Goal: Task Accomplishment & Management: Manage account settings

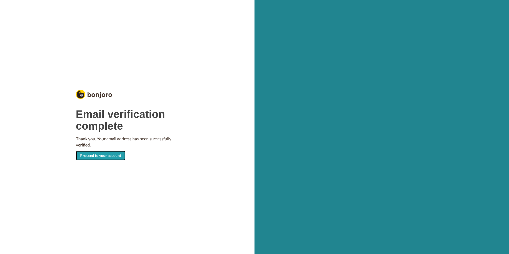
click at [99, 155] on link "Proceed to your account" at bounding box center [100, 156] width 49 height 10
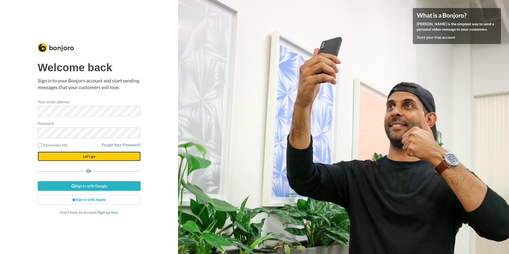
click at [68, 157] on button "Let's go" at bounding box center [89, 157] width 103 height 10
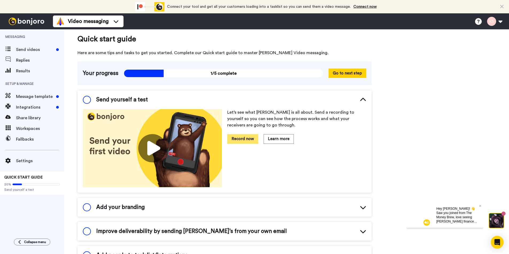
click at [246, 140] on button "Record now" at bounding box center [242, 138] width 31 height 9
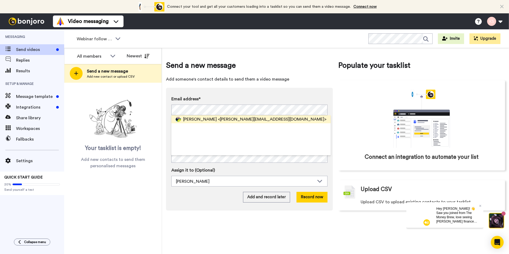
click at [233, 118] on span "<kylie@themoneybrew.com.au>" at bounding box center [272, 119] width 109 height 6
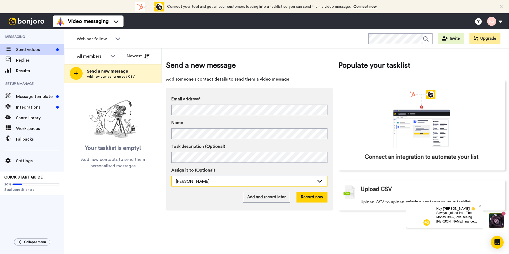
click at [315, 180] on div "Kylie Sultana" at bounding box center [250, 181] width 156 height 11
click at [315, 180] on div "[PERSON_NAME]" at bounding box center [250, 181] width 156 height 11
click at [315, 197] on button "Record now" at bounding box center [311, 197] width 31 height 11
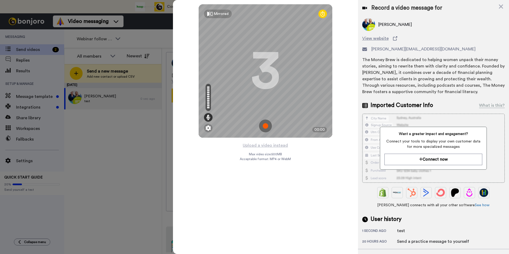
click at [267, 127] on img at bounding box center [265, 126] width 13 height 13
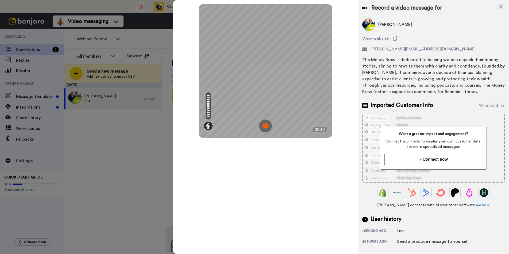
drag, startPoint x: 264, startPoint y: 126, endPoint x: 269, endPoint y: 126, distance: 4.8
click at [264, 126] on img at bounding box center [265, 126] width 13 height 13
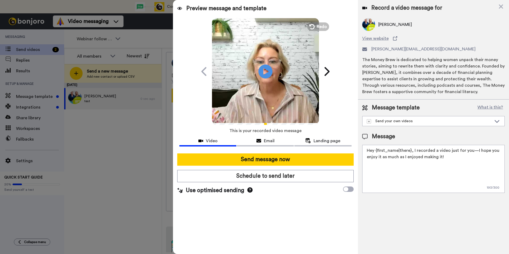
drag, startPoint x: 265, startPoint y: 70, endPoint x: 267, endPoint y: 78, distance: 7.7
click at [265, 70] on icon "Play/Pause" at bounding box center [265, 71] width 14 height 25
click at [326, 142] on span "Landing page" at bounding box center [327, 141] width 27 height 6
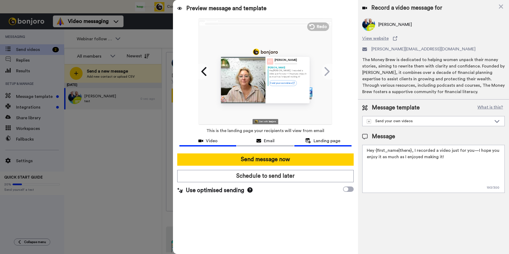
click at [207, 141] on span "Video" at bounding box center [212, 141] width 12 height 6
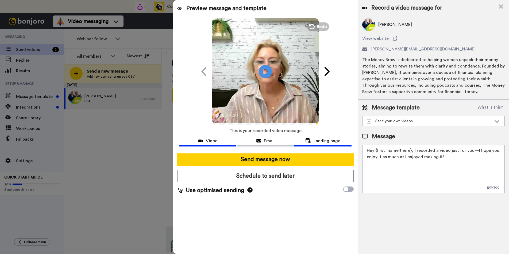
click at [326, 141] on span "Landing page" at bounding box center [327, 141] width 27 height 6
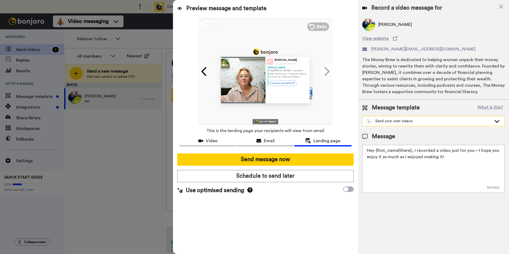
click at [419, 123] on div "Send your own videos" at bounding box center [429, 121] width 125 height 5
click at [420, 155] on textarea "Hey {first_name|there}, I recorded a video just for you—I hope you enjoy it as …" at bounding box center [433, 169] width 142 height 48
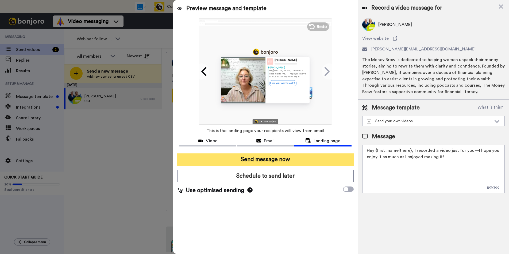
click at [291, 160] on button "Send message now" at bounding box center [265, 160] width 176 height 12
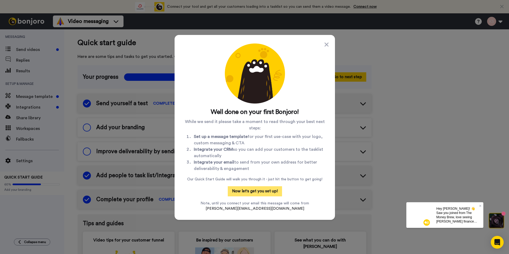
click at [261, 191] on button "Now let's get you set up!" at bounding box center [255, 192] width 54 height 10
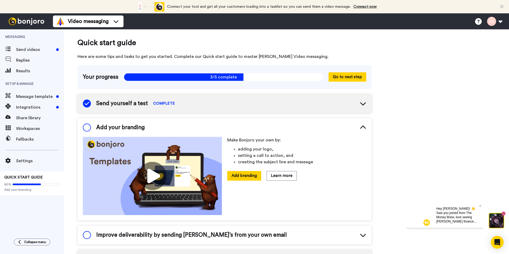
scroll to position [28, 0]
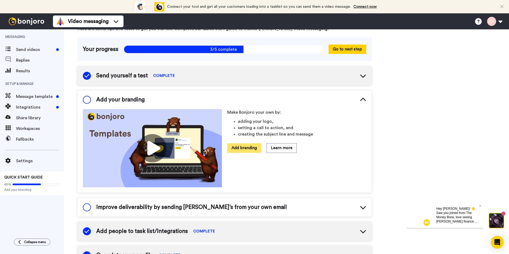
click at [240, 148] on button "Add branding" at bounding box center [244, 148] width 34 height 9
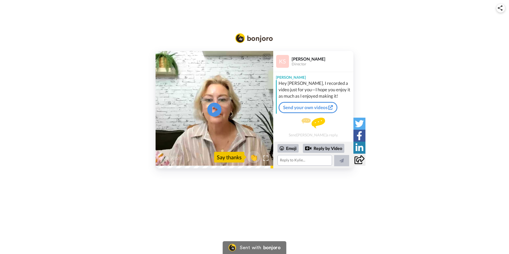
click at [212, 109] on icon "Play/Pause" at bounding box center [214, 109] width 14 height 25
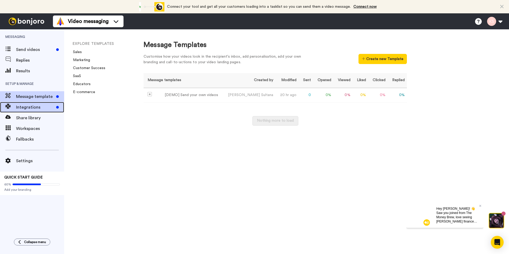
click at [37, 108] on span "Integrations" at bounding box center [35, 107] width 38 height 6
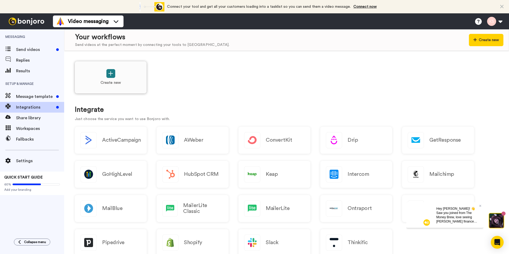
click at [110, 78] on button at bounding box center [110, 73] width 9 height 9
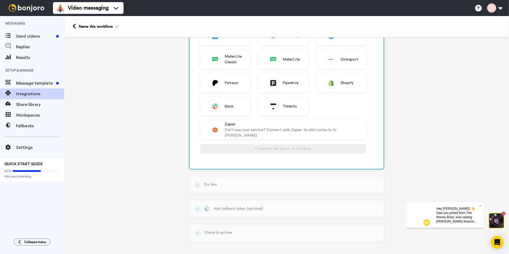
scroll to position [130, 0]
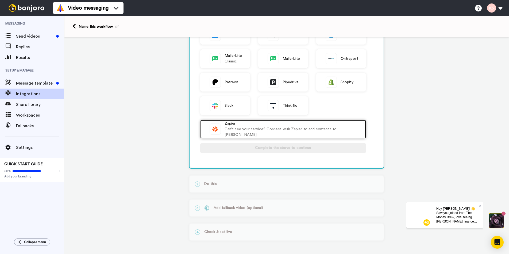
click at [239, 131] on div "Can't see your service? Connect with Zapier to add contacts to [PERSON_NAME]." at bounding box center [293, 132] width 136 height 11
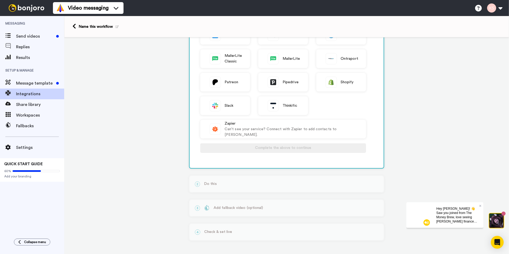
click at [437, 217] on span "Hey Kylie! 👋 Saw you joined from The Money Brew, love seeing Aussie finance pro…" at bounding box center [457, 230] width 42 height 47
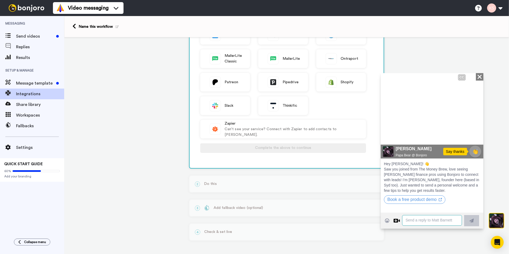
click at [422, 221] on textarea at bounding box center [432, 220] width 60 height 11
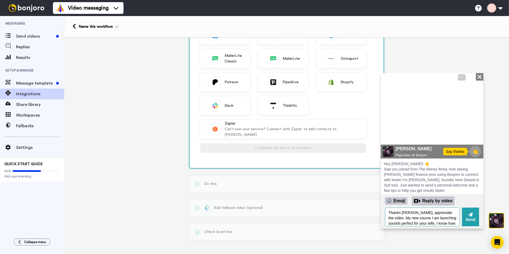
scroll to position [2, 0]
drag, startPoint x: 457, startPoint y: 223, endPoint x: 428, endPoint y: 221, distance: 29.5
click at [423, 223] on textarea "Thanks Matt, appreciate the video. My new course I am launching sounds perfect …" at bounding box center [422, 217] width 75 height 19
click at [453, 221] on textarea "Thanks Matt, appreciate the video. My new course I am launching sounds perfect …" at bounding box center [422, 217] width 75 height 19
type textarea "Thanks Matt, appreciate the video. My new course I am launching sounds perfect …"
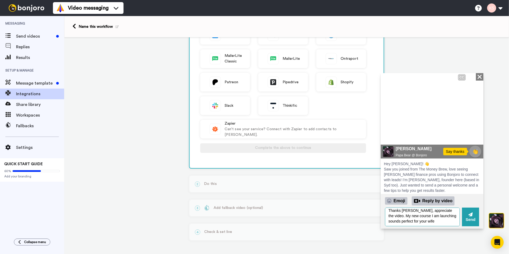
scroll to position [0, 0]
drag, startPoint x: 427, startPoint y: 221, endPoint x: 386, endPoint y: 210, distance: 42.9
click at [386, 210] on textarea "Thanks Matt, appreciate the video. My new course I am launching sounds perfect …" at bounding box center [422, 217] width 75 height 19
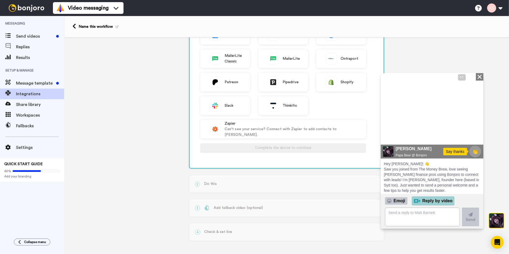
click at [431, 199] on div "Reply by video" at bounding box center [433, 200] width 43 height 9
click at [500, 8] on button at bounding box center [494, 8] width 20 height 12
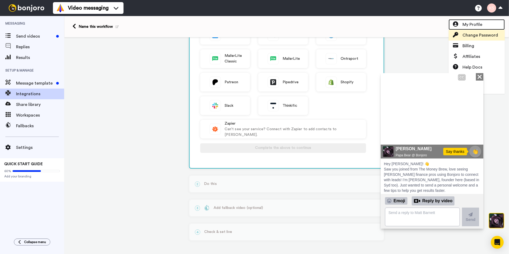
drag, startPoint x: 486, startPoint y: 28, endPoint x: 469, endPoint y: 36, distance: 18.9
click at [485, 28] on link "My Profile" at bounding box center [476, 24] width 56 height 11
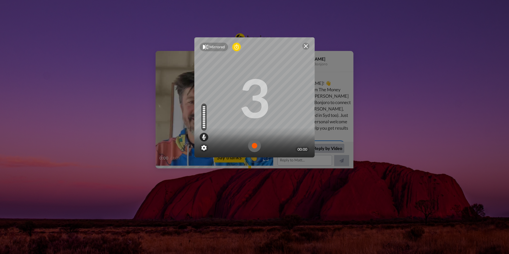
click at [255, 146] on img at bounding box center [254, 146] width 13 height 13
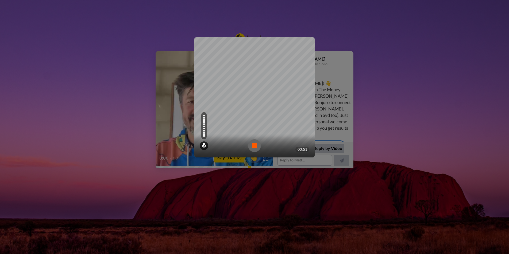
click at [258, 147] on img at bounding box center [254, 146] width 13 height 13
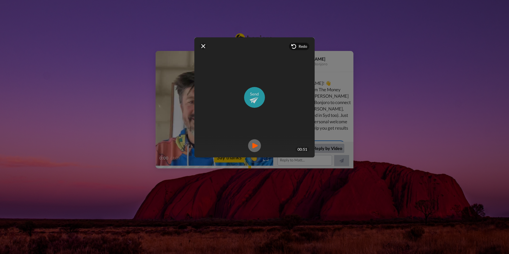
click at [256, 95] on img at bounding box center [254, 97] width 21 height 21
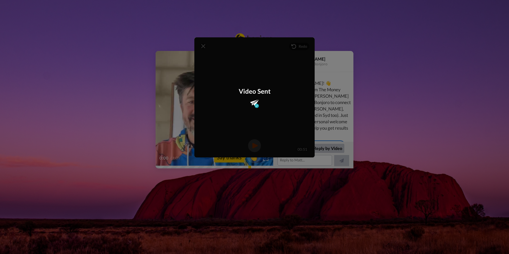
scroll to position [65, 0]
click at [410, 93] on div "Mirrored Redo 3 00:51 Video Sent" at bounding box center [254, 127] width 509 height 254
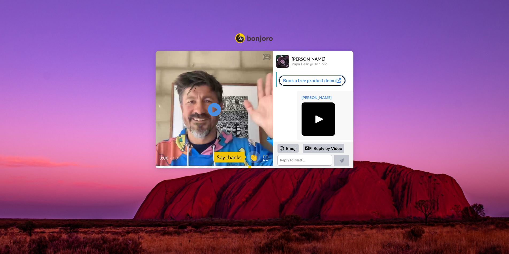
click at [324, 76] on link "Book a free product demo" at bounding box center [311, 80] width 67 height 11
click at [304, 162] on textarea at bounding box center [304, 160] width 55 height 11
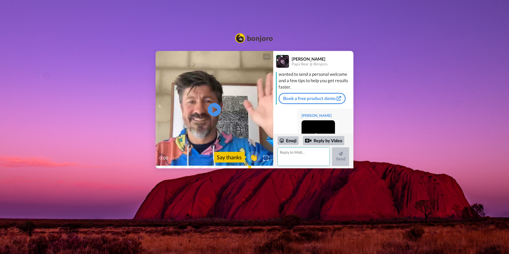
scroll to position [54, 0]
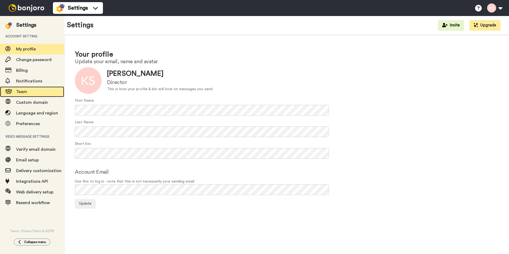
click at [35, 91] on span "Team" at bounding box center [40, 92] width 48 height 6
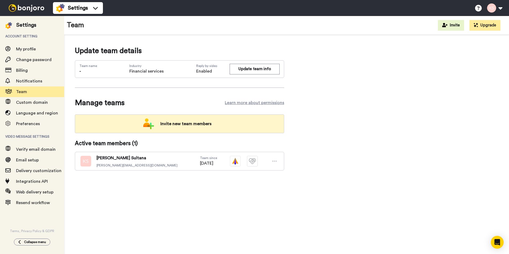
click at [171, 123] on span "Invite new team members" at bounding box center [186, 124] width 60 height 11
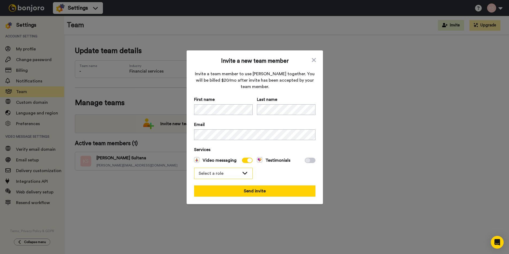
click at [242, 173] on icon at bounding box center [245, 173] width 6 height 5
click at [232, 192] on li "Filmer" at bounding box center [223, 193] width 59 height 9
click at [223, 172] on span "Filmer" at bounding box center [219, 174] width 41 height 6
click at [223, 181] on li "Admin" at bounding box center [223, 185] width 59 height 9
drag, startPoint x: 280, startPoint y: 192, endPoint x: 327, endPoint y: 192, distance: 46.5
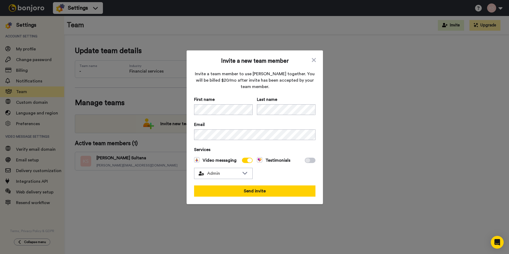
click at [281, 192] on button "Send invite" at bounding box center [254, 191] width 121 height 11
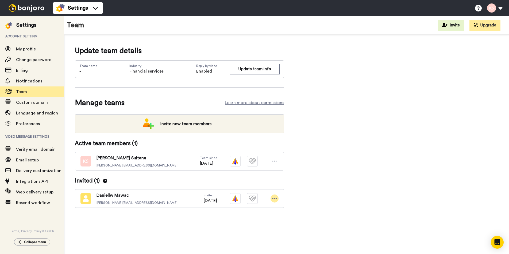
click at [274, 199] on icon at bounding box center [274, 198] width 5 height 1
click at [204, 163] on span "08/26/2025" at bounding box center [208, 163] width 17 height 6
drag, startPoint x: 114, startPoint y: 158, endPoint x: 91, endPoint y: 160, distance: 23.0
click at [112, 159] on span "Kylie Sultana" at bounding box center [136, 158] width 81 height 6
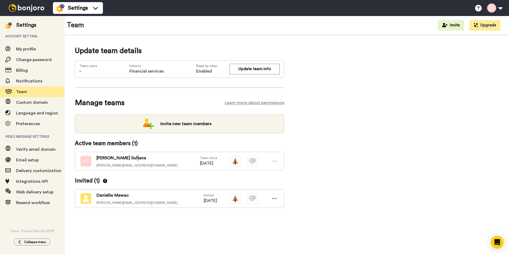
drag, startPoint x: 86, startPoint y: 161, endPoint x: 179, endPoint y: 164, distance: 93.3
click at [86, 161] on img at bounding box center [85, 161] width 11 height 11
click at [367, 172] on div "Update team details Team name - Industry Financial services Reply by video Enab…" at bounding box center [286, 135] width 423 height 180
click at [34, 161] on span "Email setup" at bounding box center [27, 160] width 23 height 4
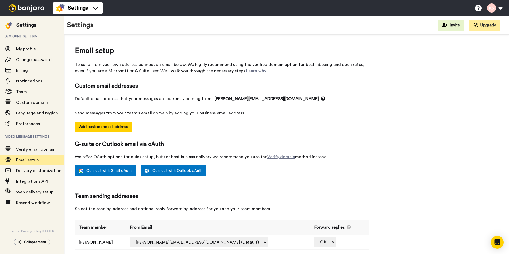
scroll to position [9, 0]
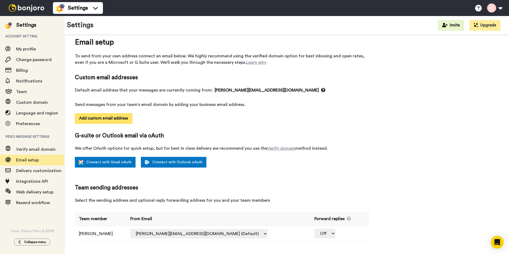
click at [105, 118] on button "Add custom email address" at bounding box center [103, 118] width 57 height 11
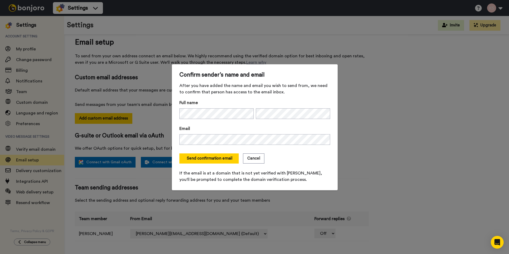
drag, startPoint x: 220, startPoint y: 159, endPoint x: 317, endPoint y: 164, distance: 96.3
click at [221, 159] on button "Send confirmation email" at bounding box center [208, 159] width 59 height 10
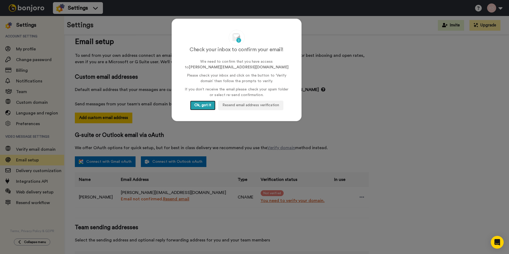
click at [206, 108] on button "Ok, got it" at bounding box center [202, 106] width 25 height 10
